Goal: Transaction & Acquisition: Obtain resource

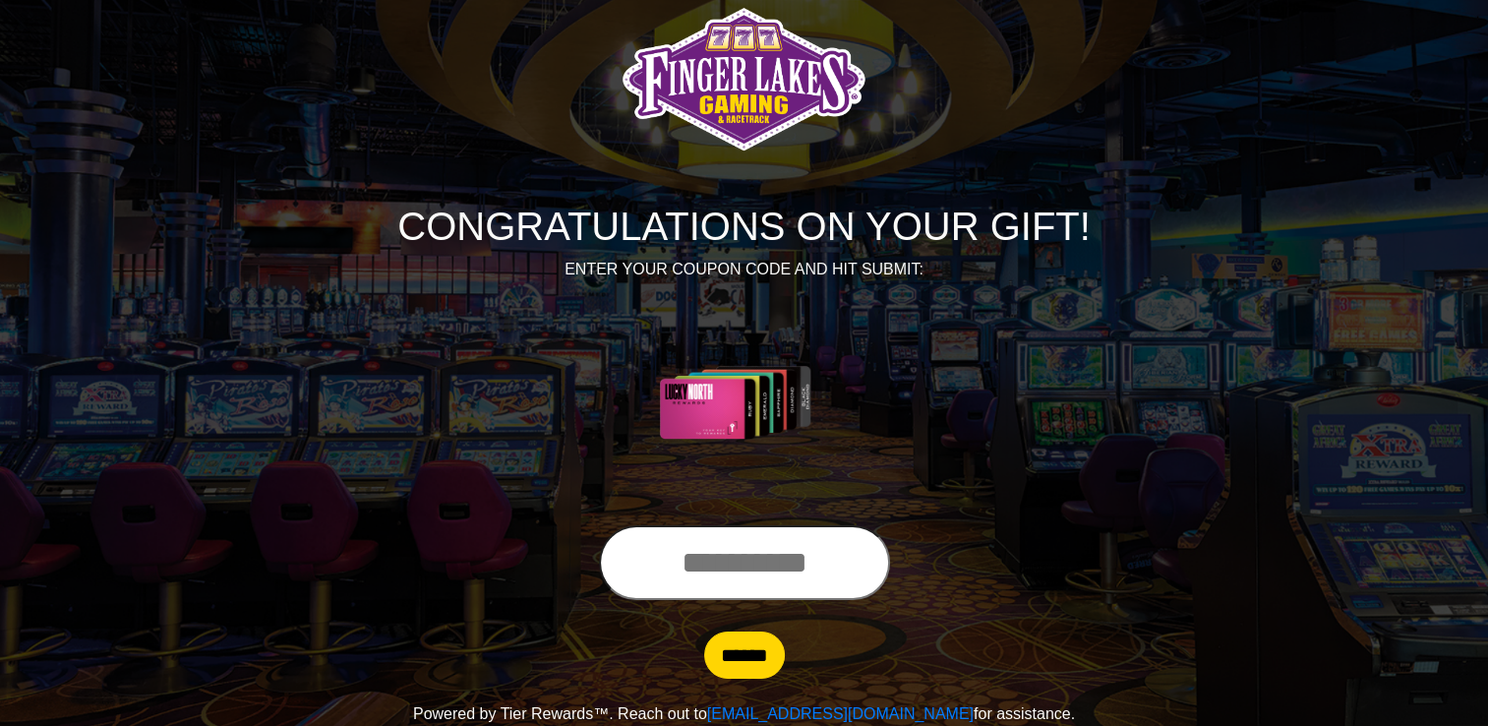
scroll to position [103, 0]
click at [691, 535] on input "text" at bounding box center [744, 562] width 291 height 75
type input "**********"
click at [704, 631] on input "******" at bounding box center [744, 654] width 81 height 47
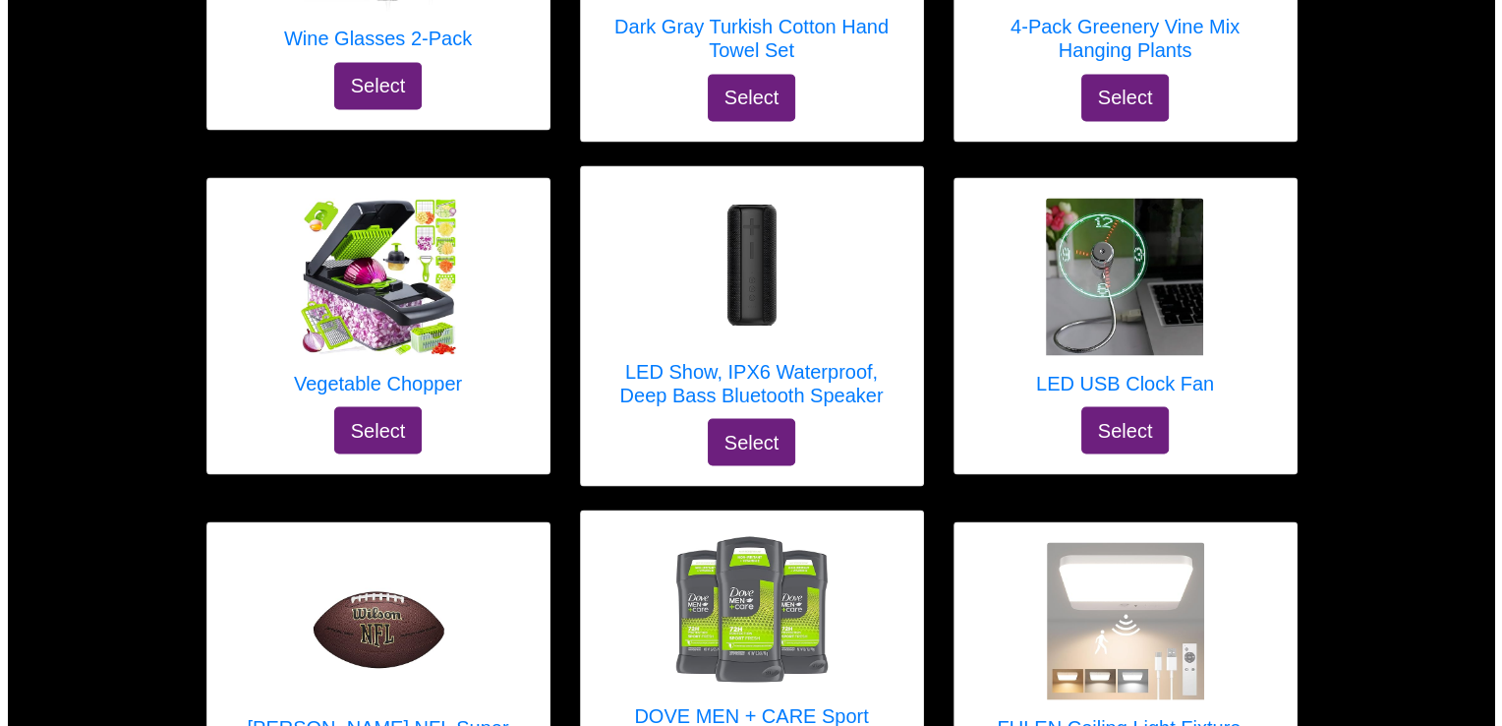
scroll to position [10815, 0]
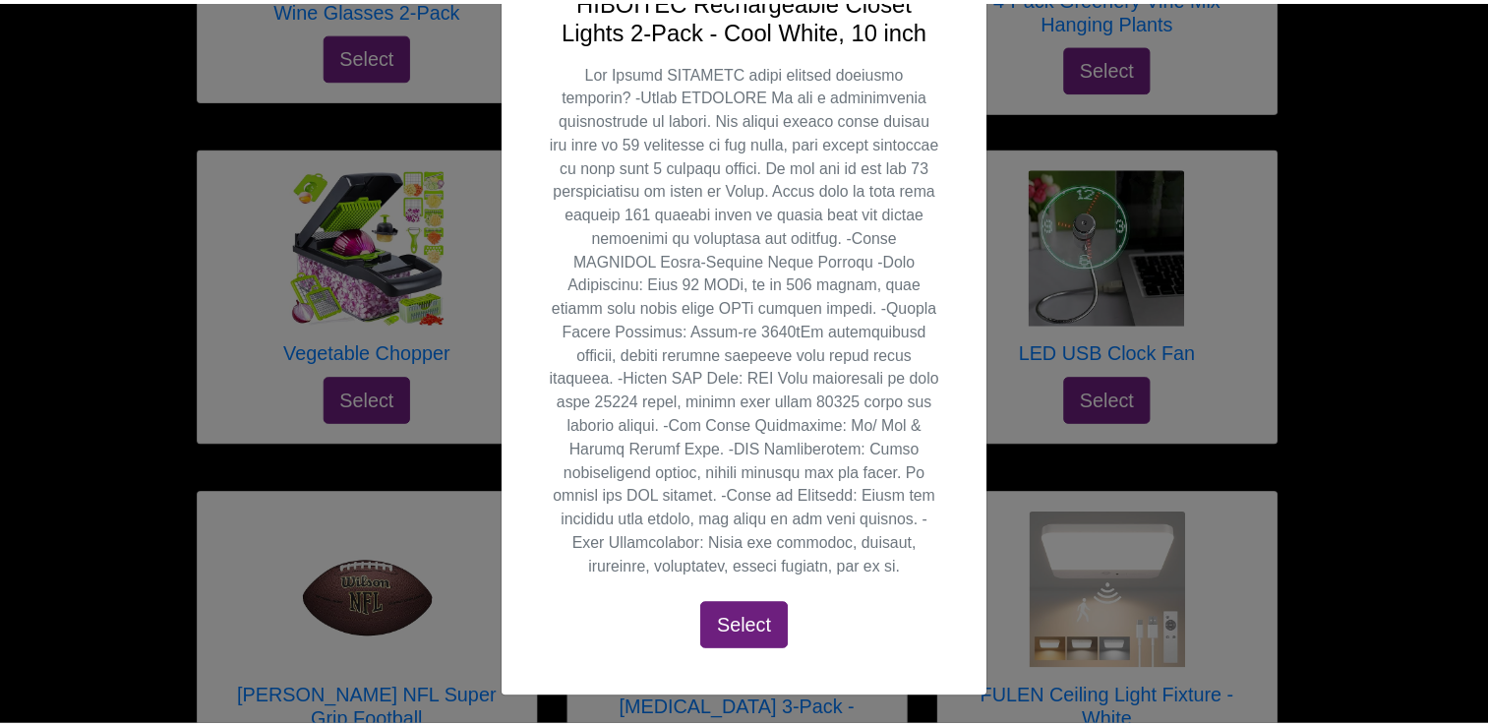
scroll to position [1137, 0]
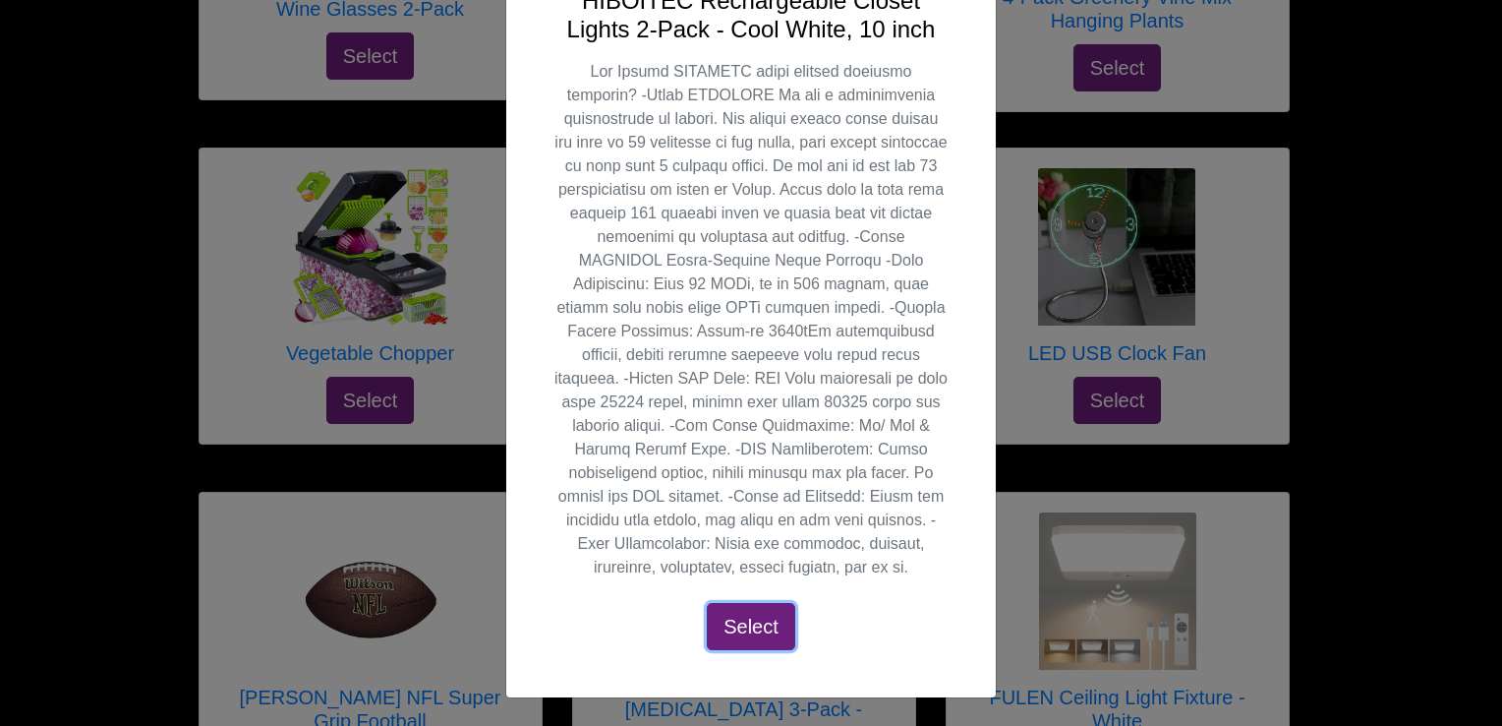
click at [763, 603] on button "Select" at bounding box center [751, 626] width 88 height 47
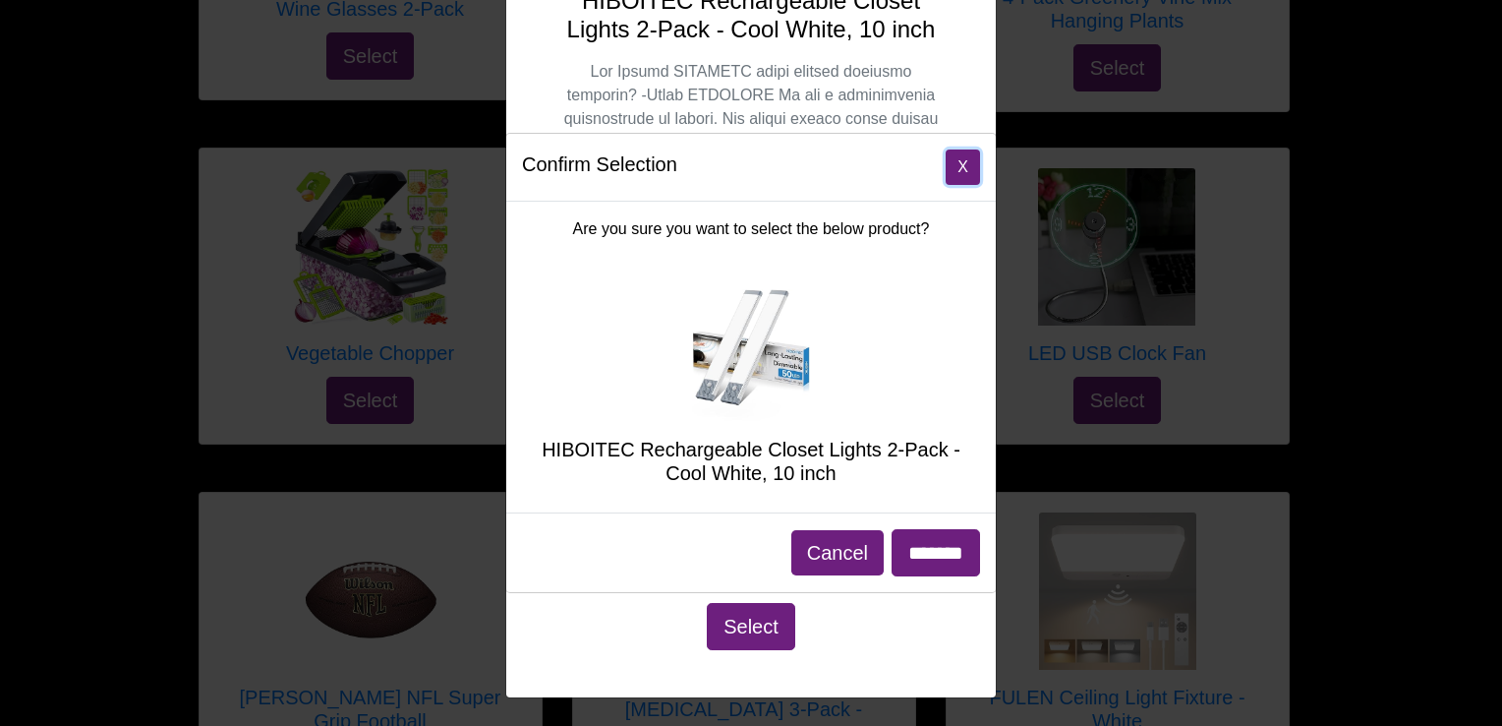
click at [957, 149] on button "X" at bounding box center [963, 166] width 34 height 35
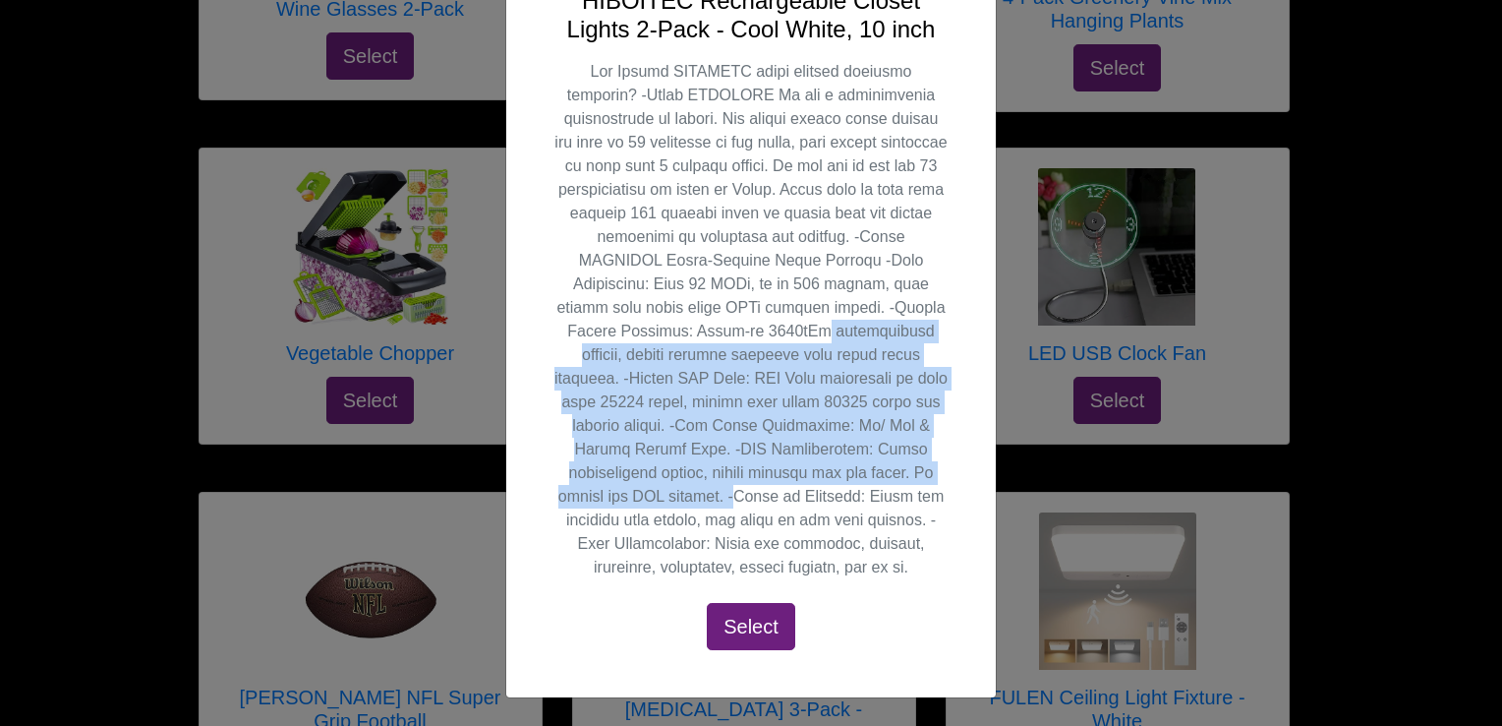
drag, startPoint x: 1350, startPoint y: 109, endPoint x: 1385, endPoint y: 310, distance: 203.7
click at [1384, 359] on div "X HIBOITEC Rechargeable Closet Lights 2-Pack - Cool White, 10 inch Select" at bounding box center [751, 363] width 1502 height 726
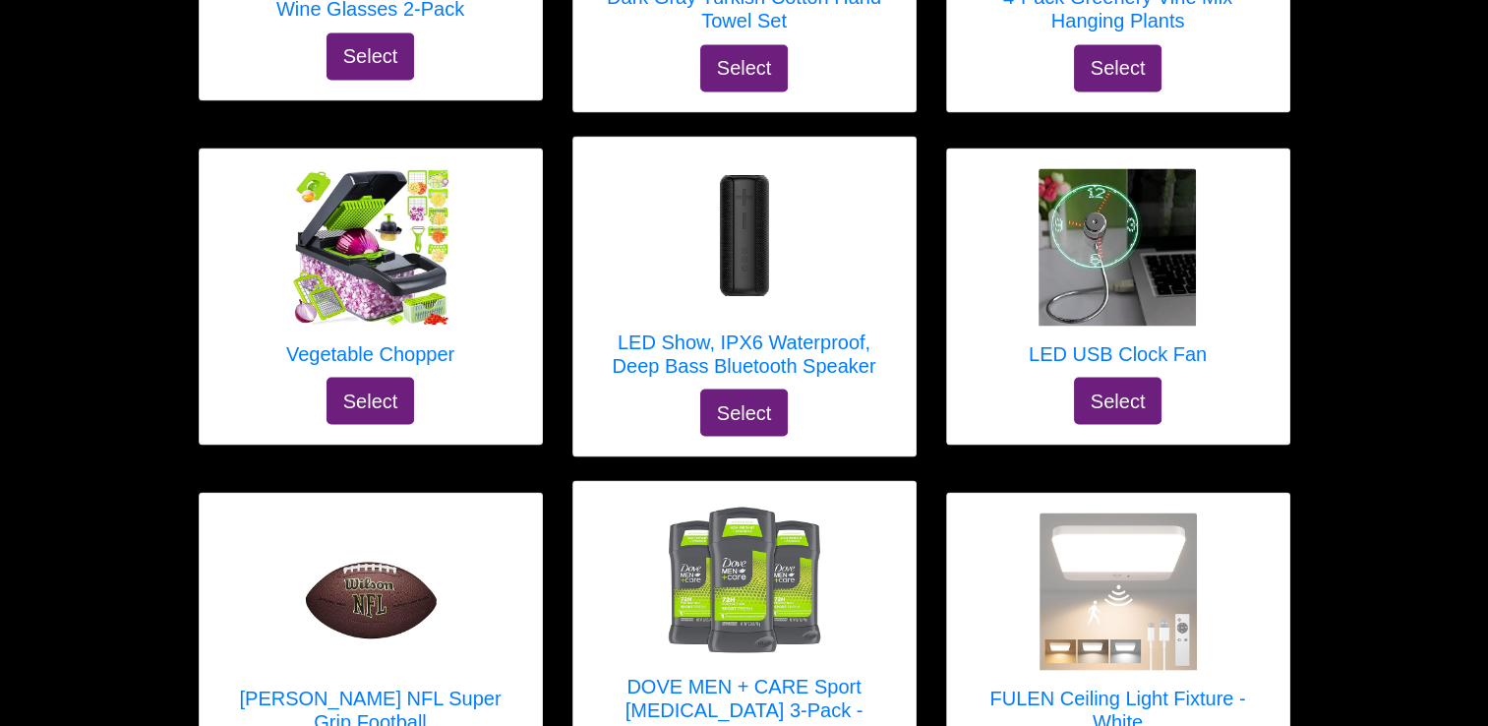
drag, startPoint x: 1341, startPoint y: 268, endPoint x: 1345, endPoint y: 330, distance: 62.1
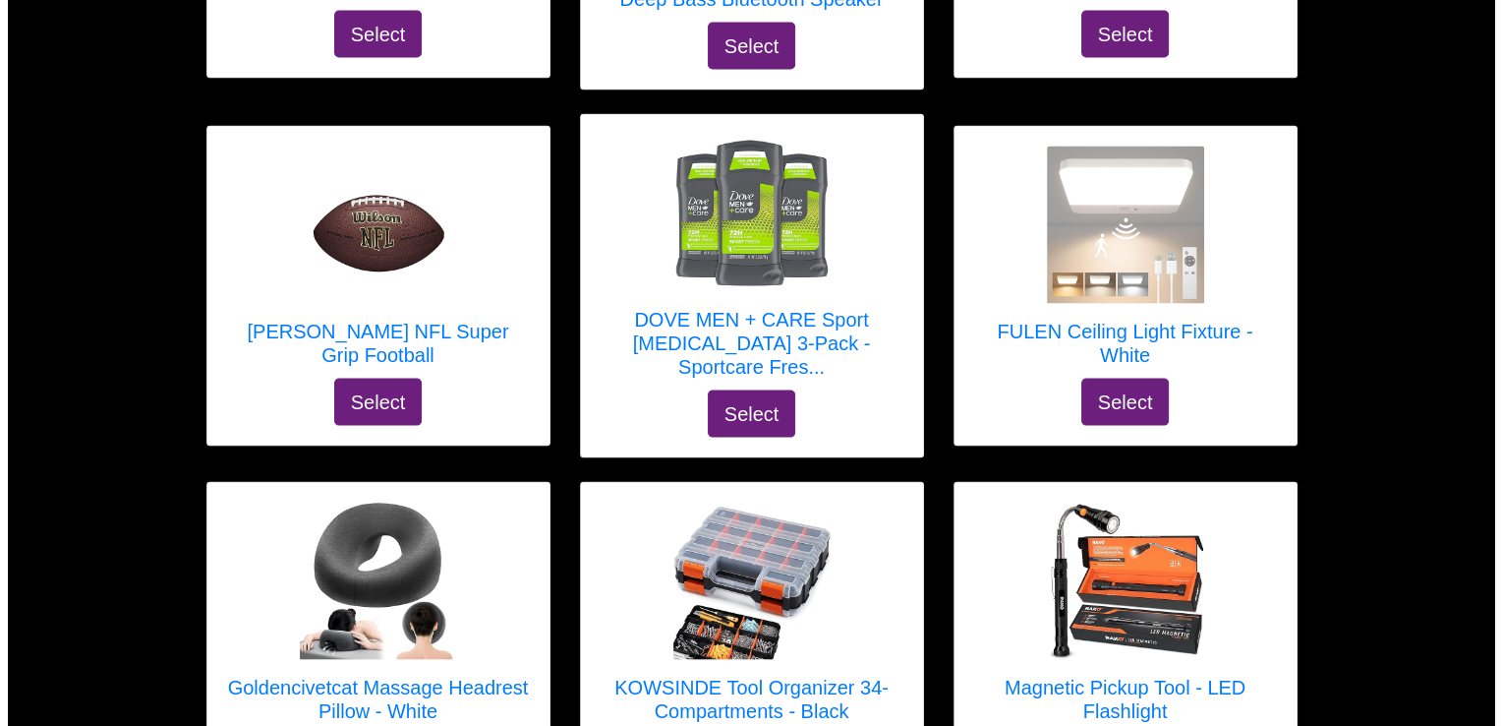
scroll to position [11405, 0]
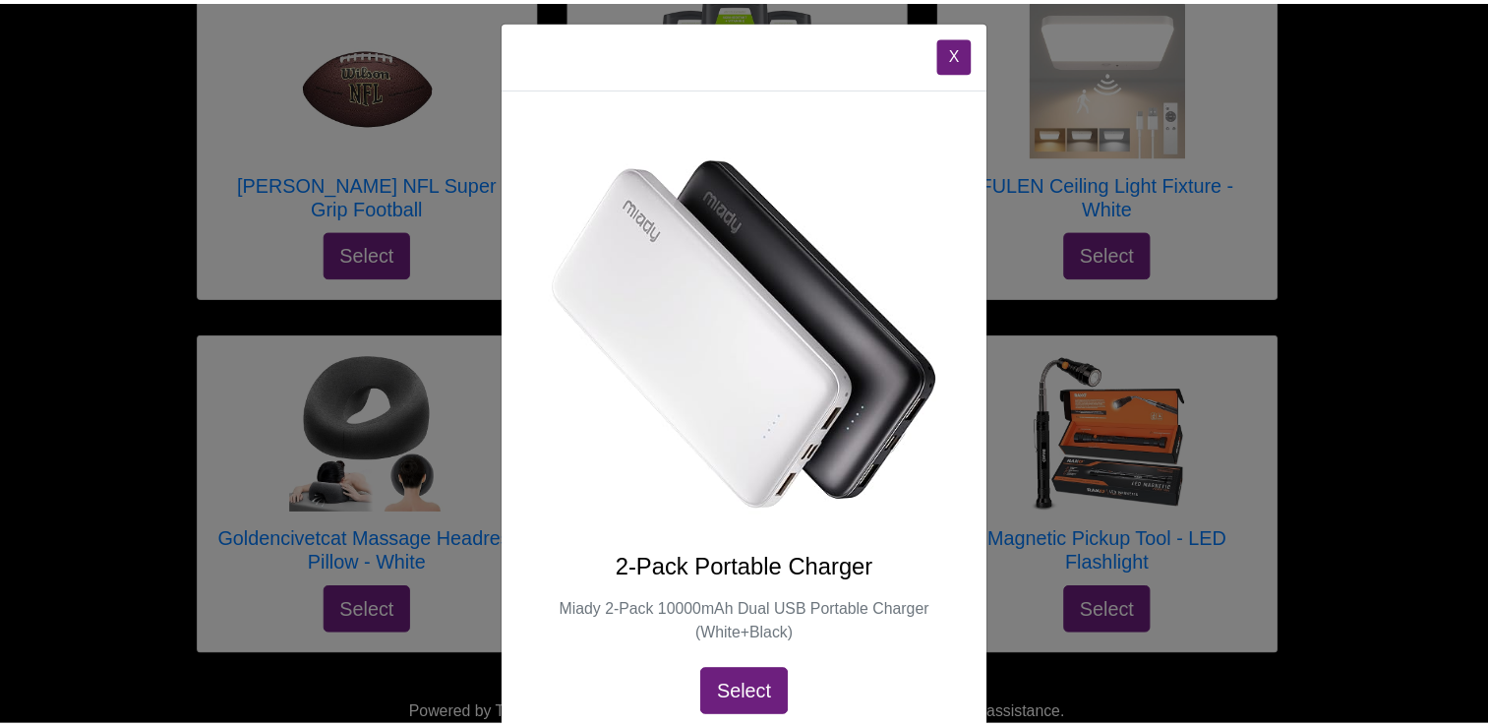
scroll to position [0, 0]
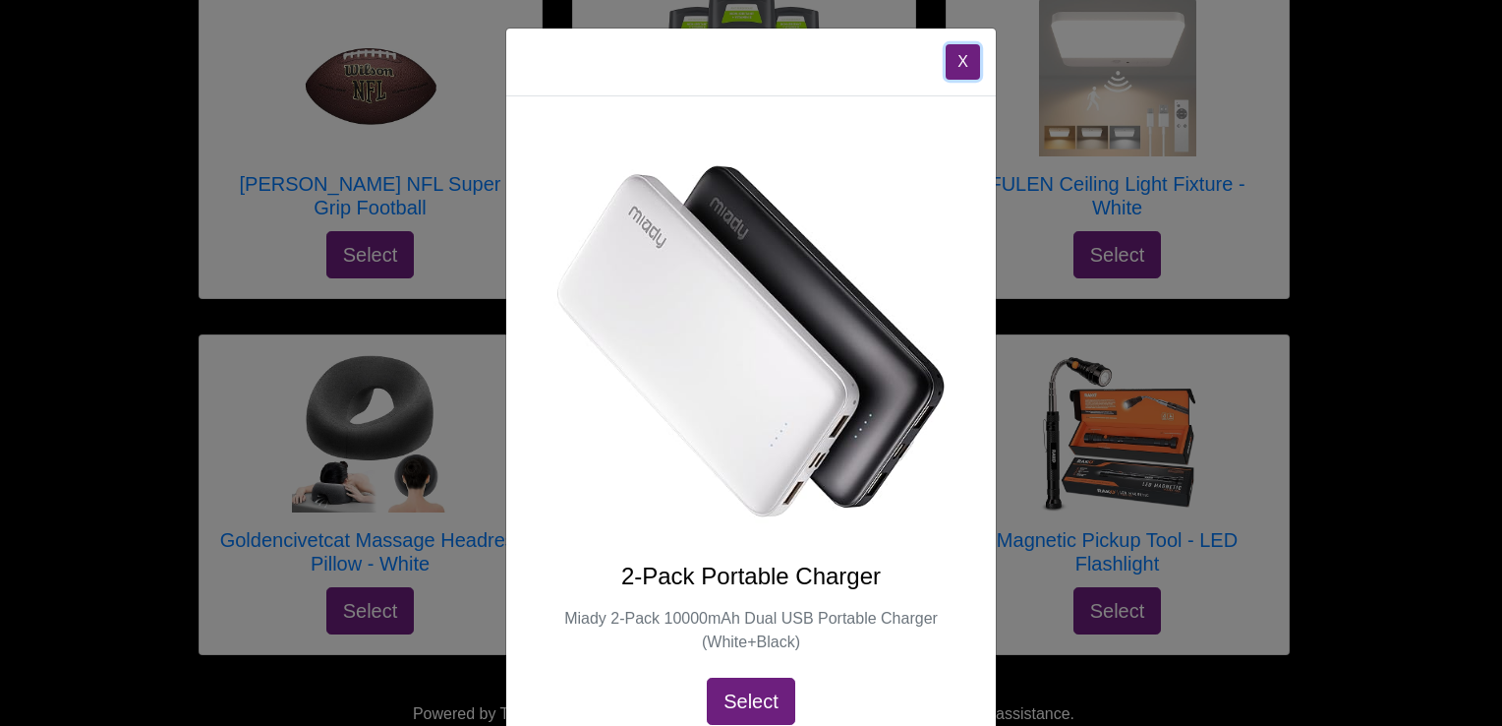
click at [946, 80] on button "X" at bounding box center [963, 61] width 34 height 35
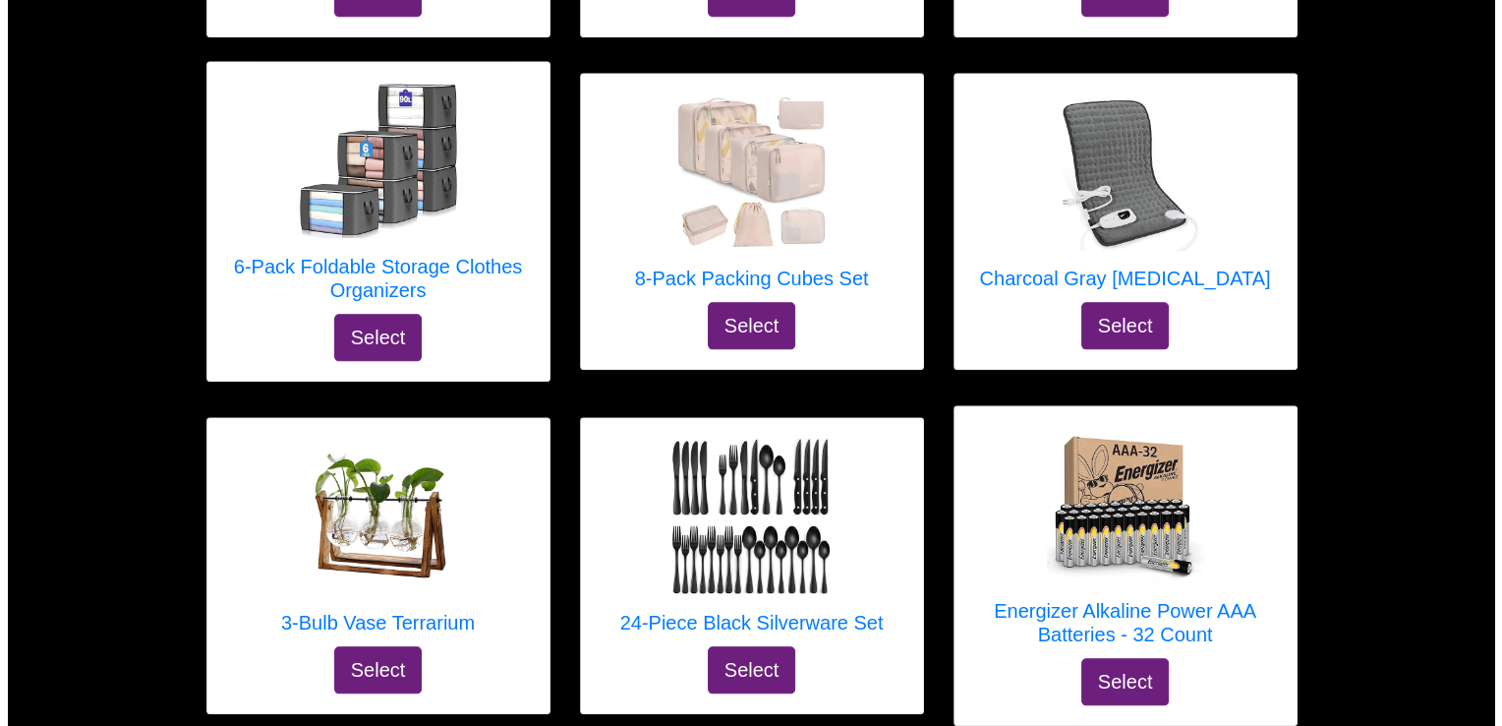
scroll to position [1841, 0]
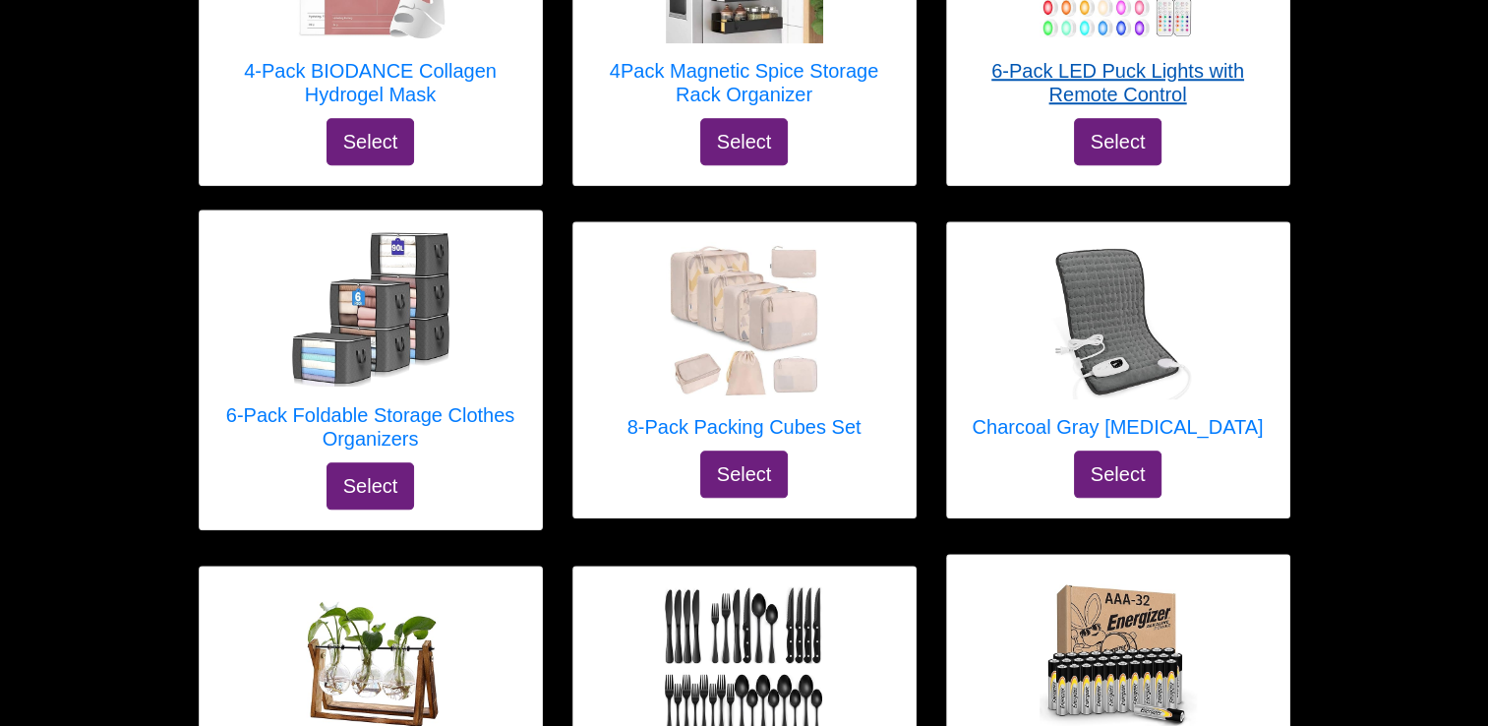
click at [1028, 106] on h5 "6-Pack LED Puck Lights with Remote Control" at bounding box center [1117, 82] width 303 height 47
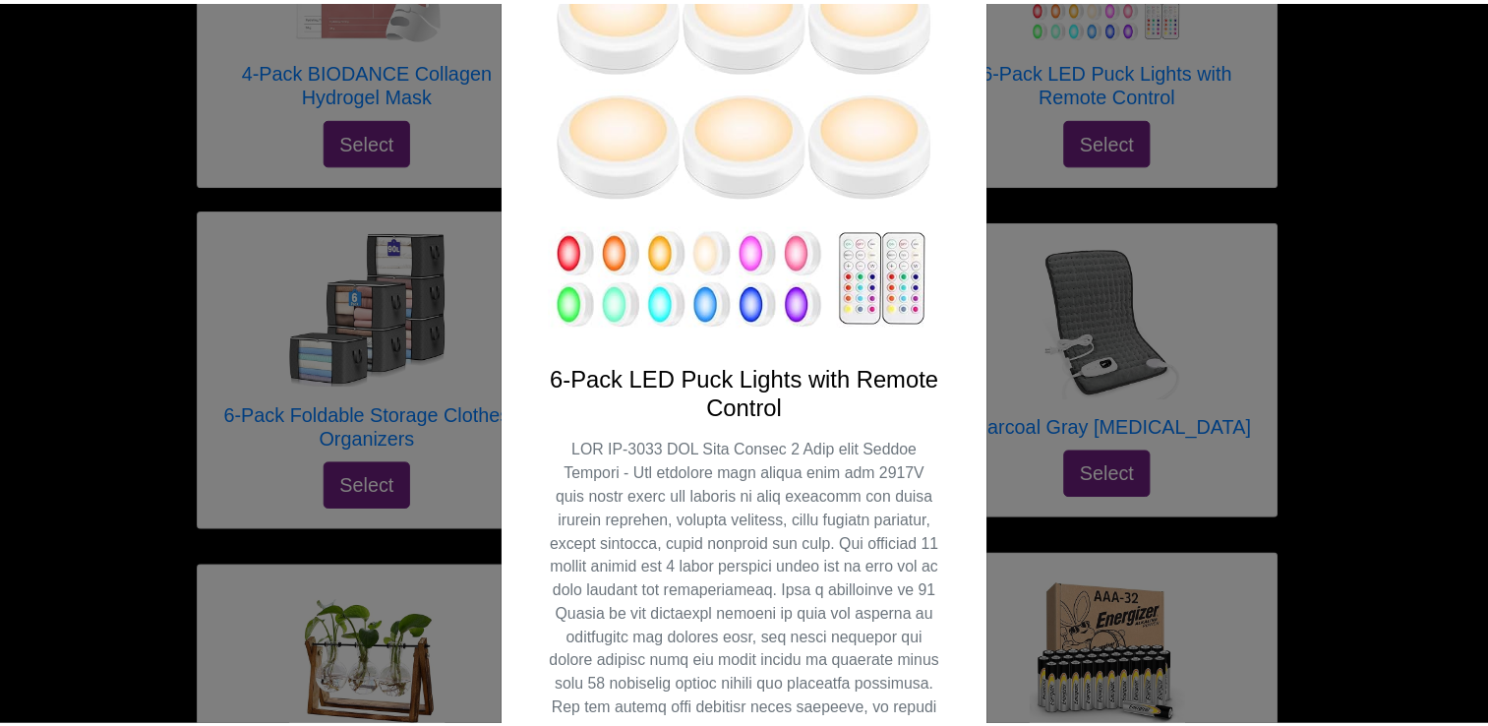
scroll to position [0, 0]
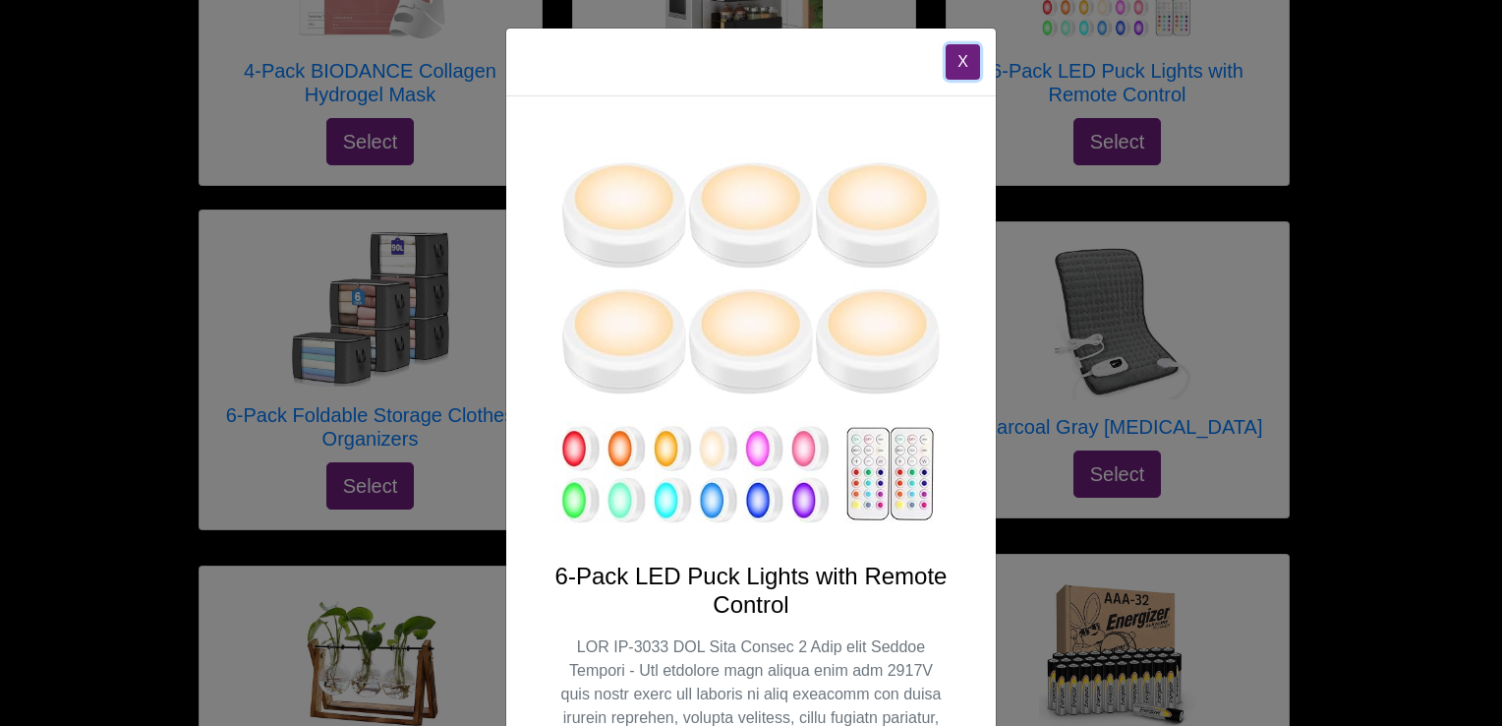
click at [948, 80] on button "X" at bounding box center [963, 61] width 34 height 35
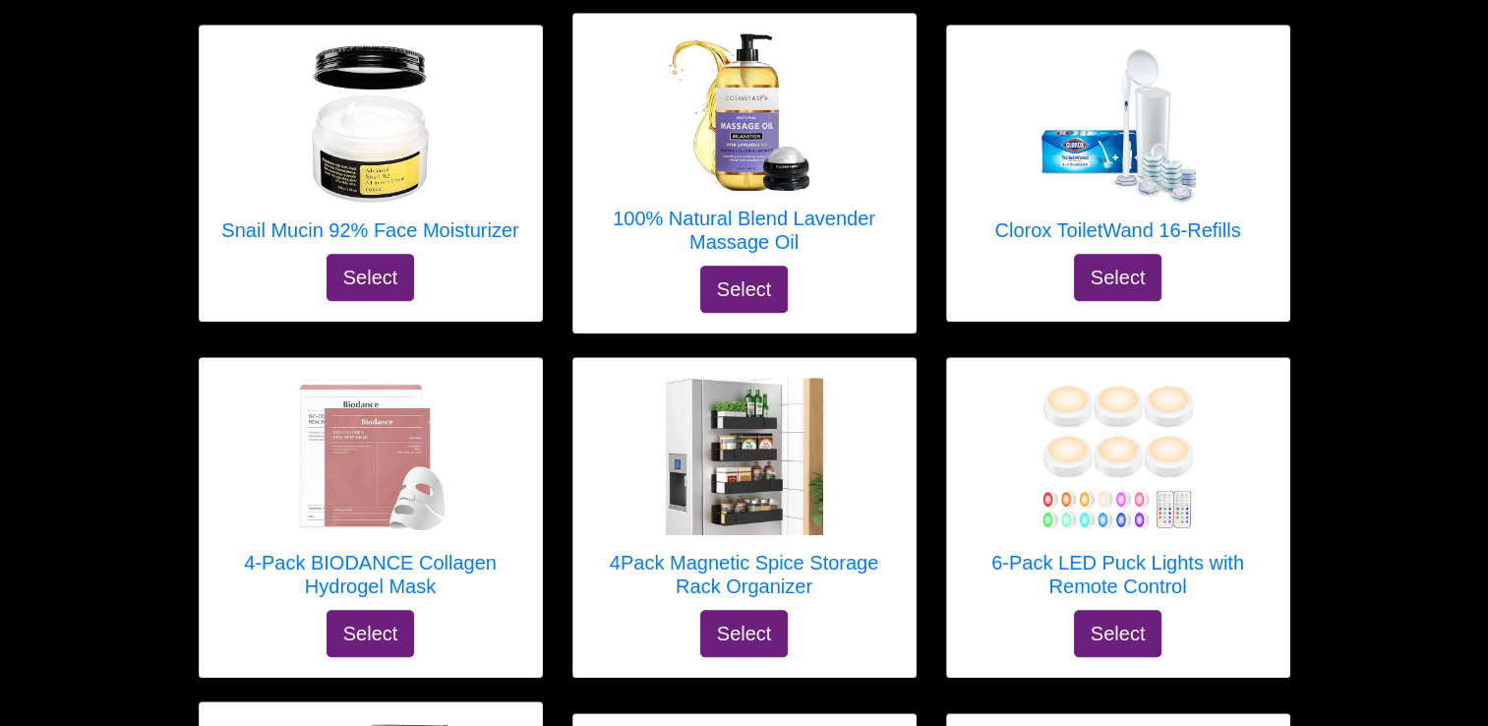
scroll to position [1448, 0]
